Goal: Book appointment/travel/reservation

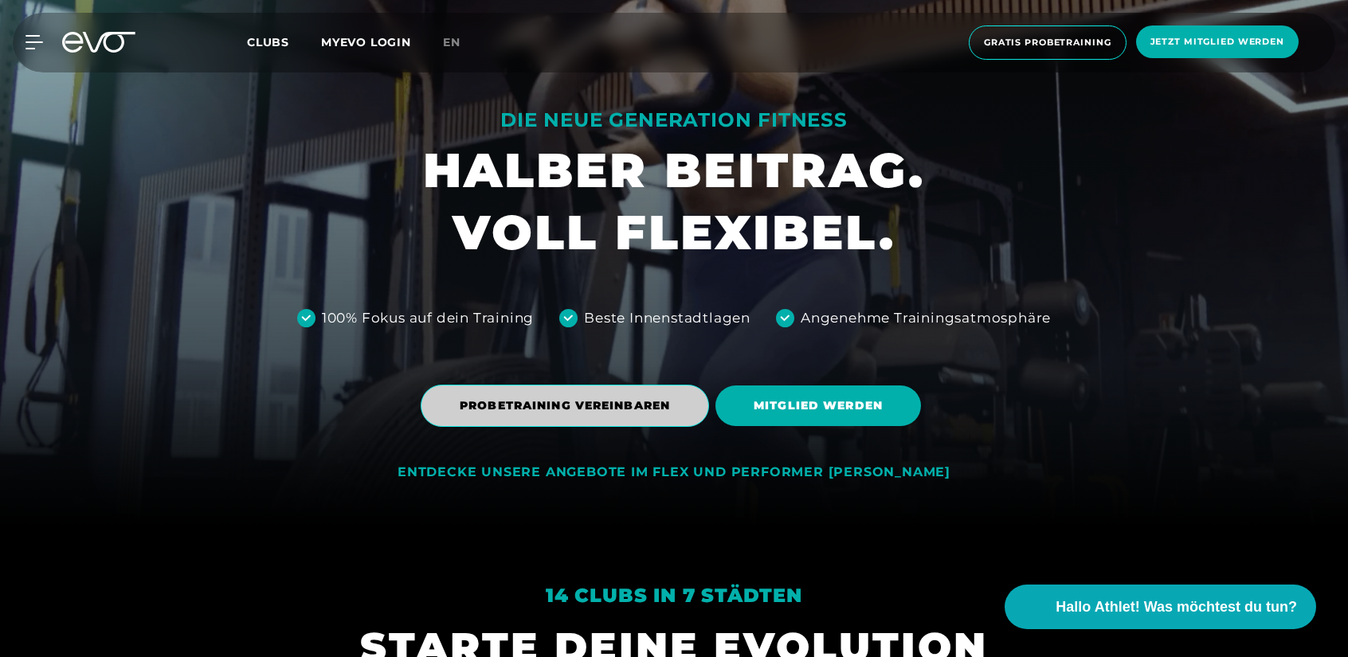
click at [604, 403] on span "PROBETRAINING VEREINBAREN" at bounding box center [565, 405] width 210 height 17
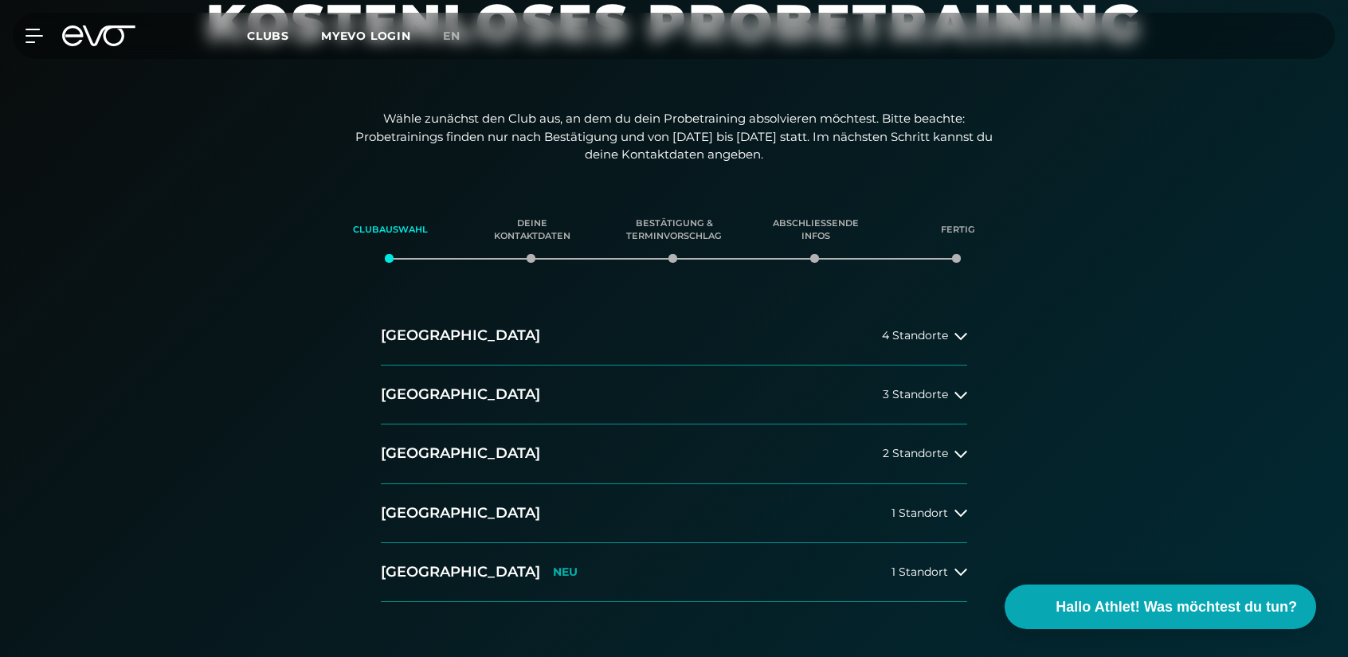
scroll to position [204, 0]
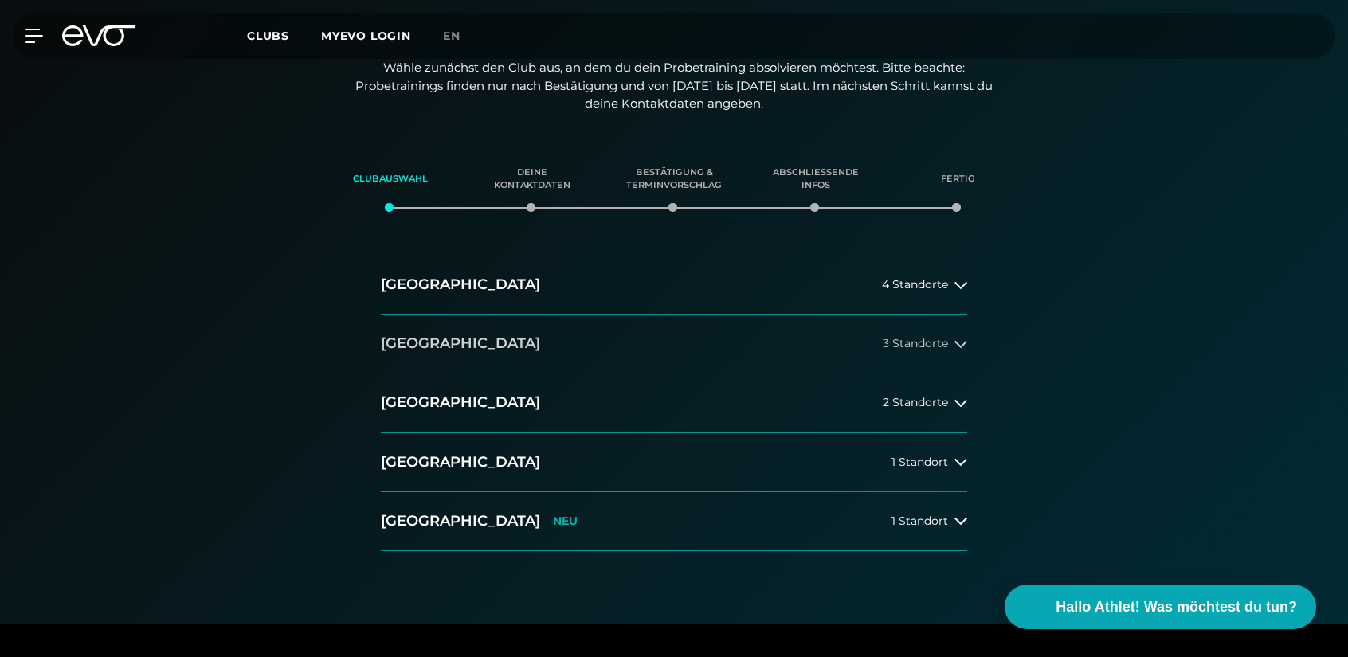
click at [663, 357] on button "[GEOGRAPHIC_DATA] 3 Standorte" at bounding box center [674, 344] width 586 height 59
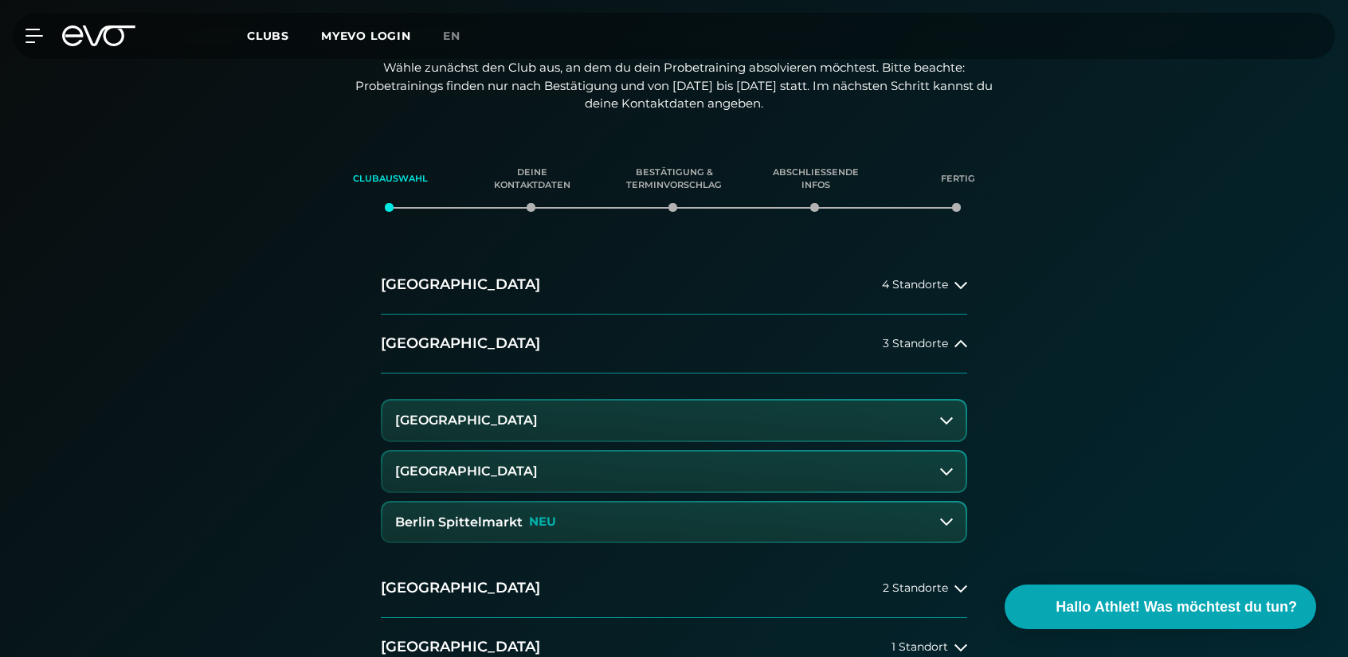
click at [592, 467] on button "[GEOGRAPHIC_DATA]" at bounding box center [673, 472] width 583 height 40
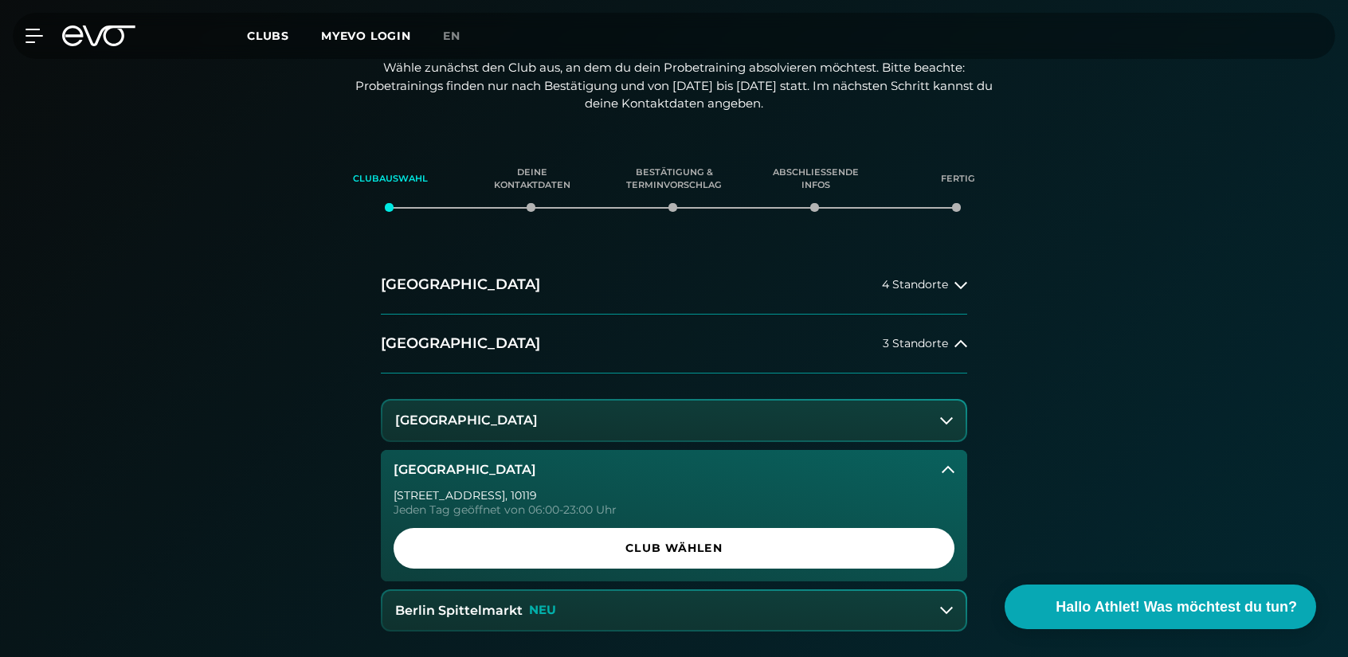
scroll to position [256, 0]
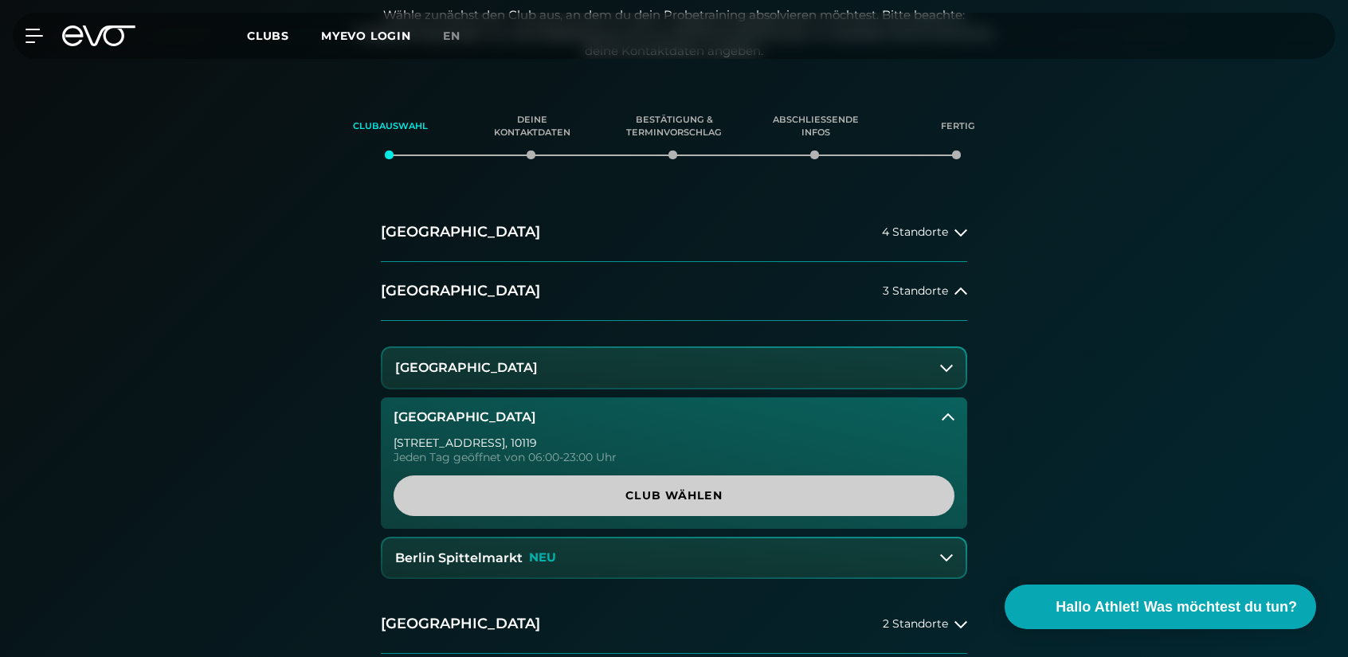
click at [652, 489] on span "Club wählen" at bounding box center [674, 495] width 484 height 17
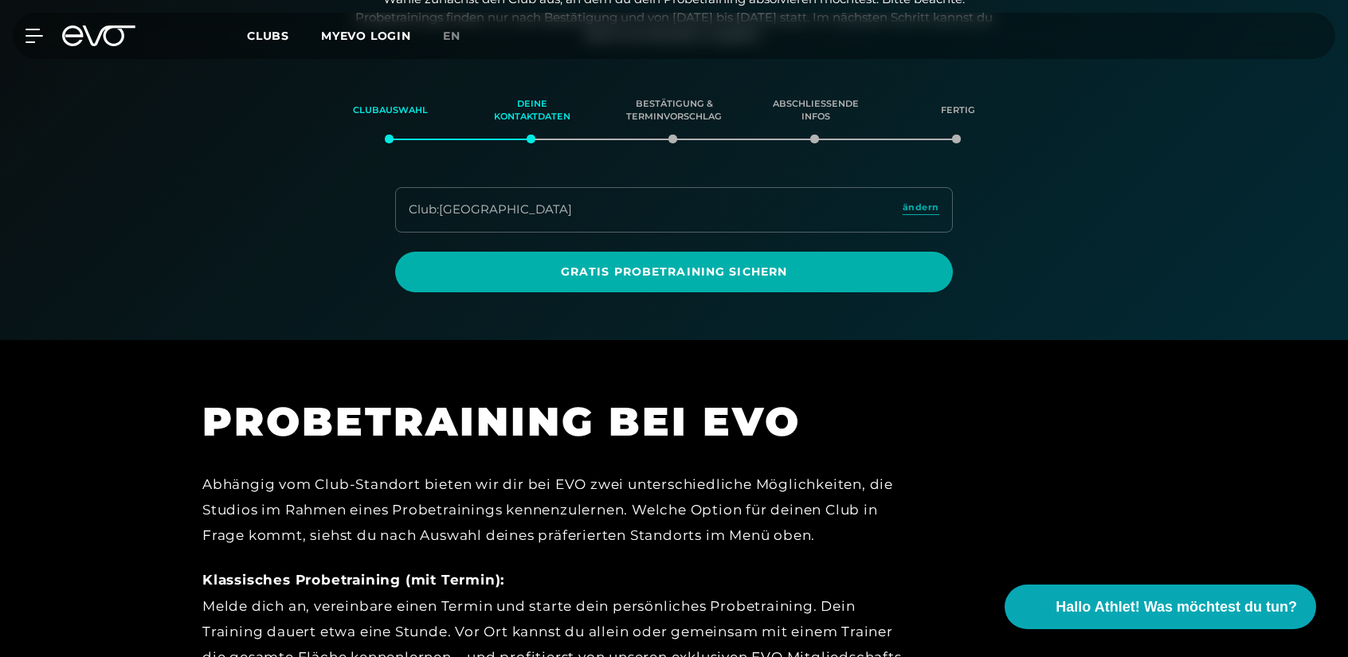
scroll to position [273, 0]
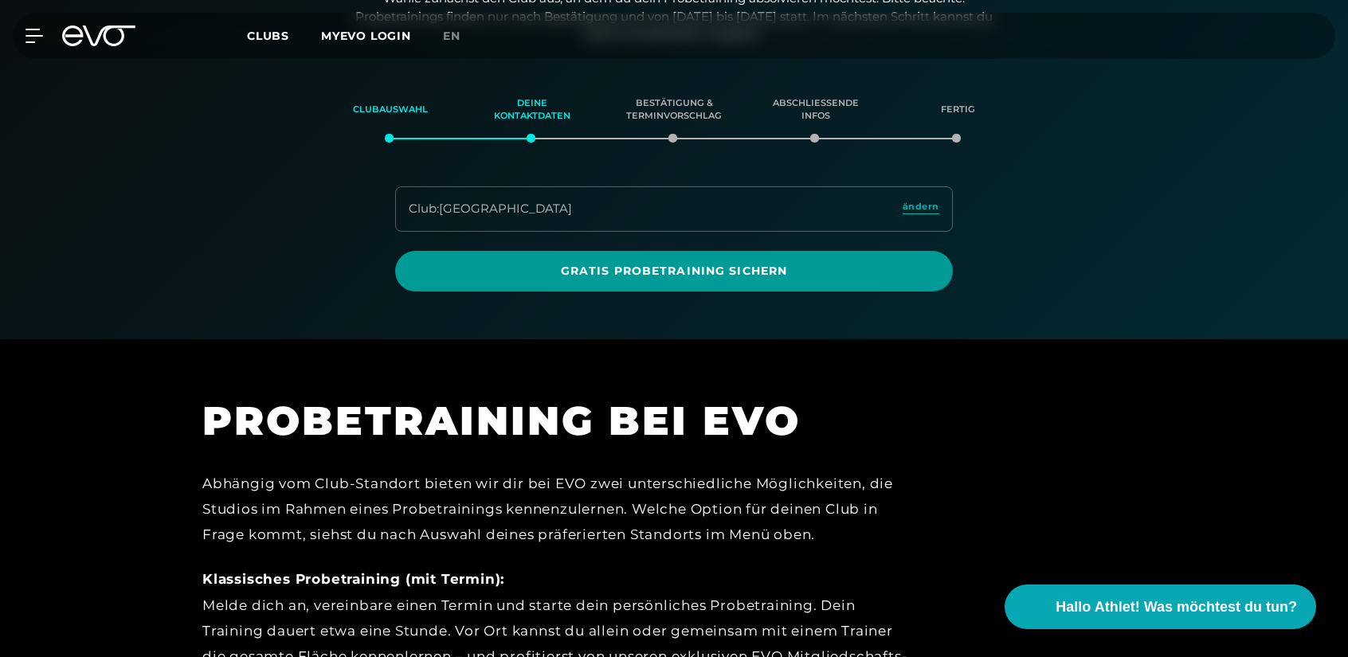
click at [694, 268] on span "Gratis Probetraining sichern" at bounding box center [673, 271] width 481 height 17
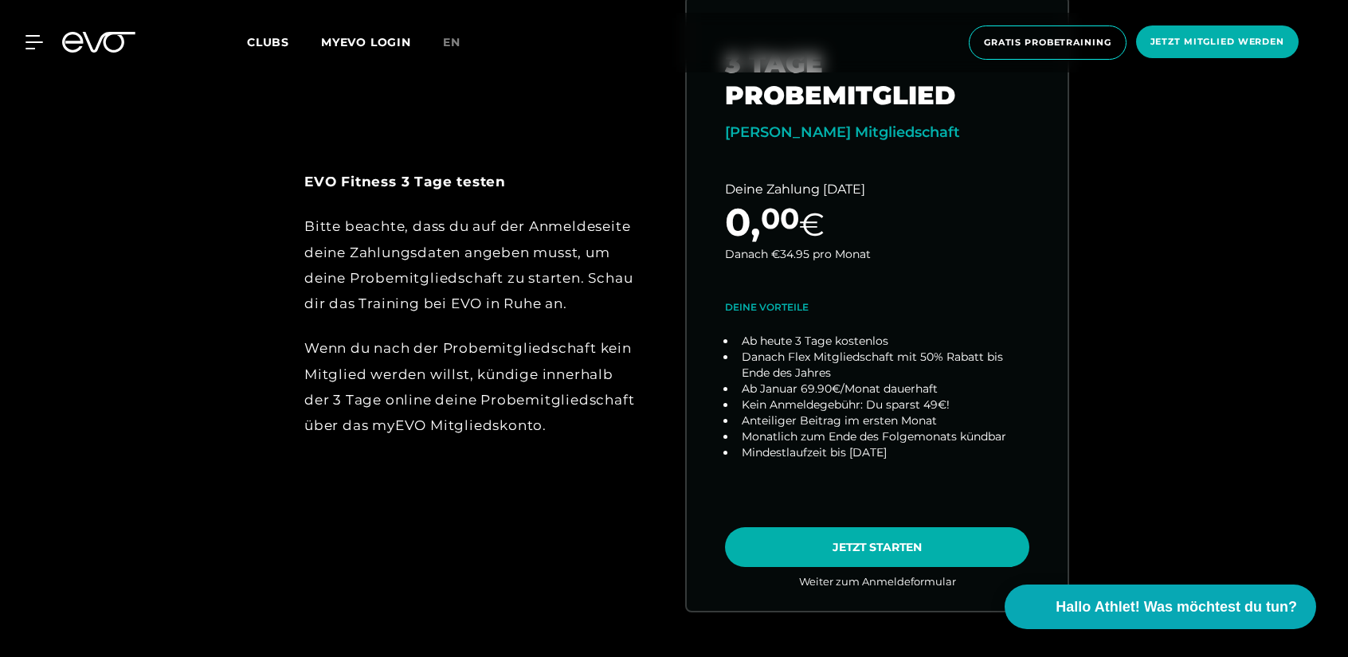
scroll to position [812, 0]
